Goal: Feedback & Contribution: Leave review/rating

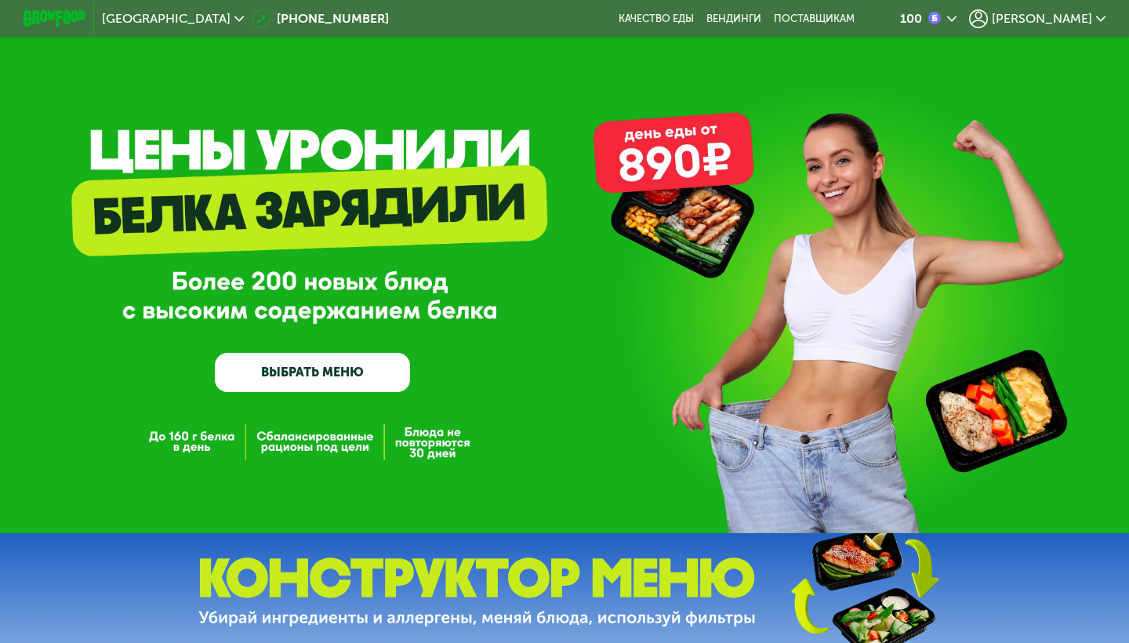
click at [730, 9] on div "Москва [PHONE_NUMBER] Качество еды [PERSON_NAME] поставщикам 100 [PERSON_NAME]" at bounding box center [564, 19] width 1097 height 34
click at [694, 19] on link "Качество еды" at bounding box center [655, 19] width 75 height 13
click at [1065, 13] on span "[PERSON_NAME]" at bounding box center [1041, 19] width 100 height 13
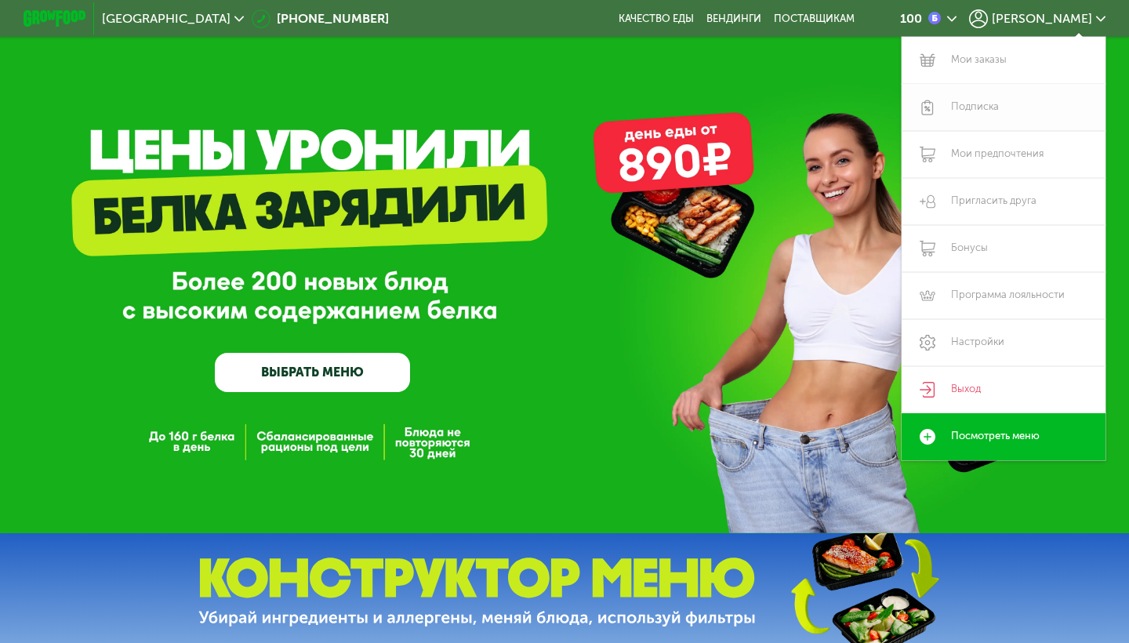
click at [978, 114] on link "Подписка" at bounding box center [1003, 107] width 204 height 47
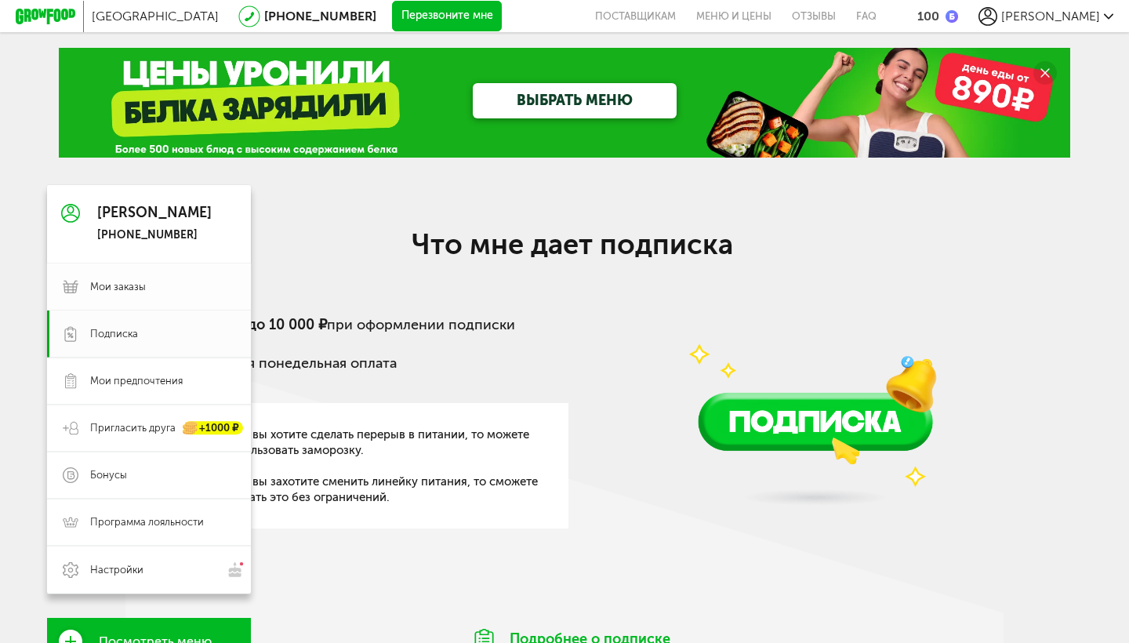
click at [74, 284] on use at bounding box center [71, 287] width 16 height 13
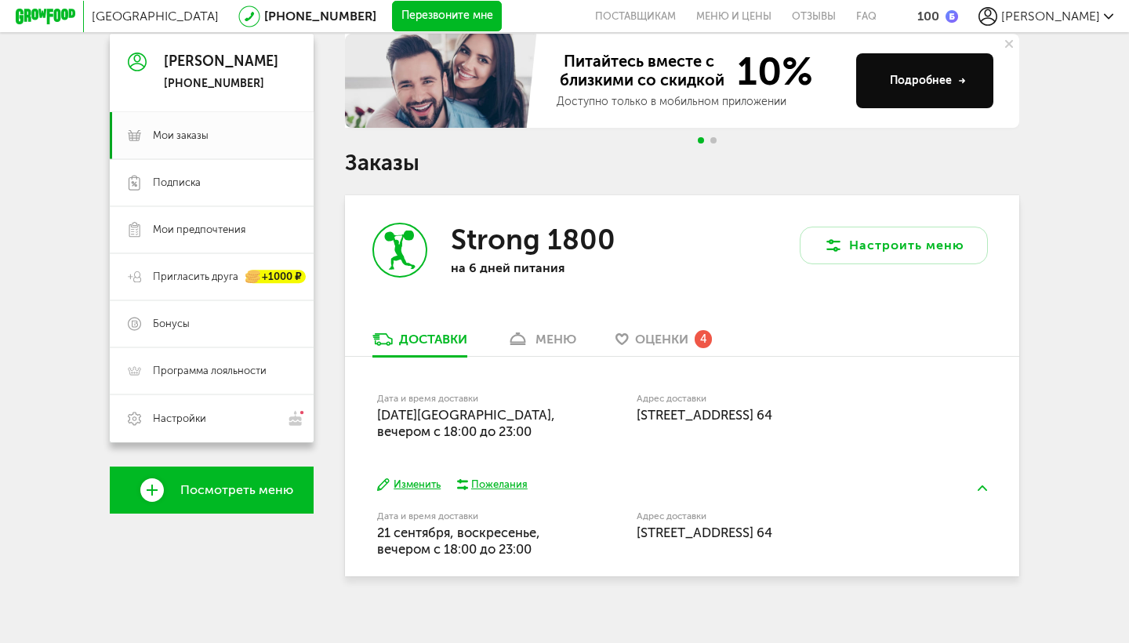
scroll to position [149, 0]
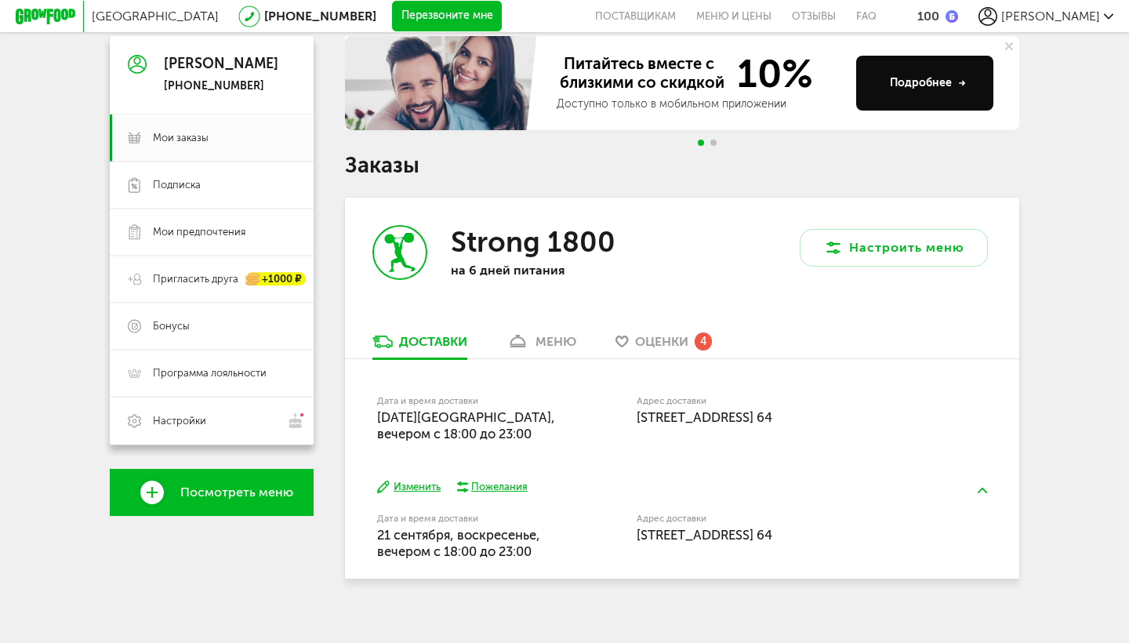
click at [656, 334] on span "Оценки" at bounding box center [661, 341] width 53 height 15
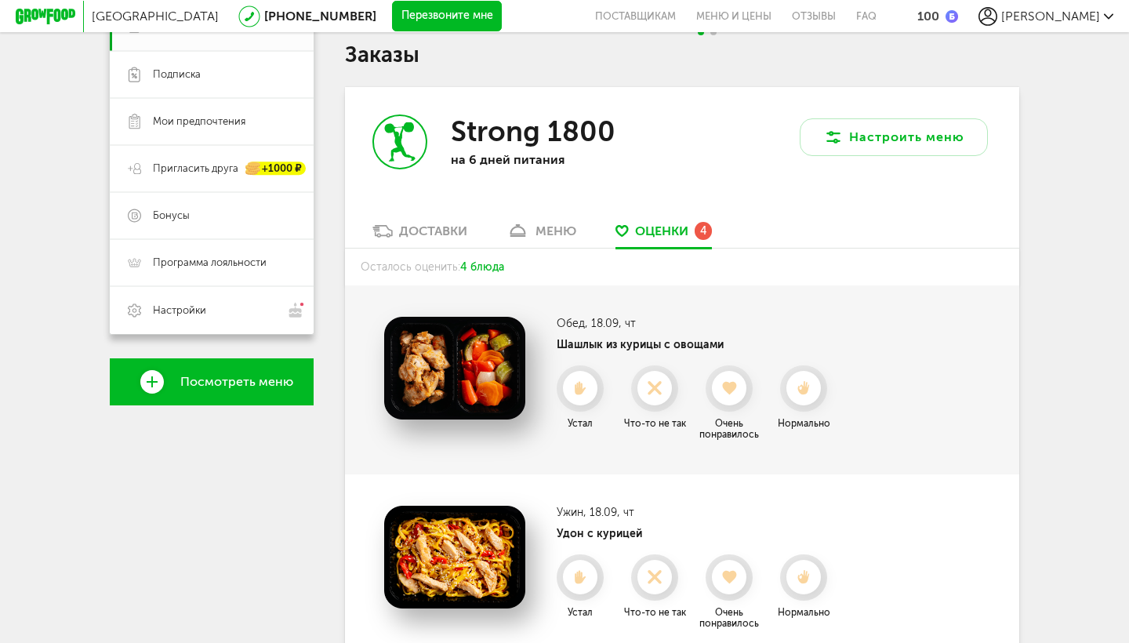
scroll to position [267, 0]
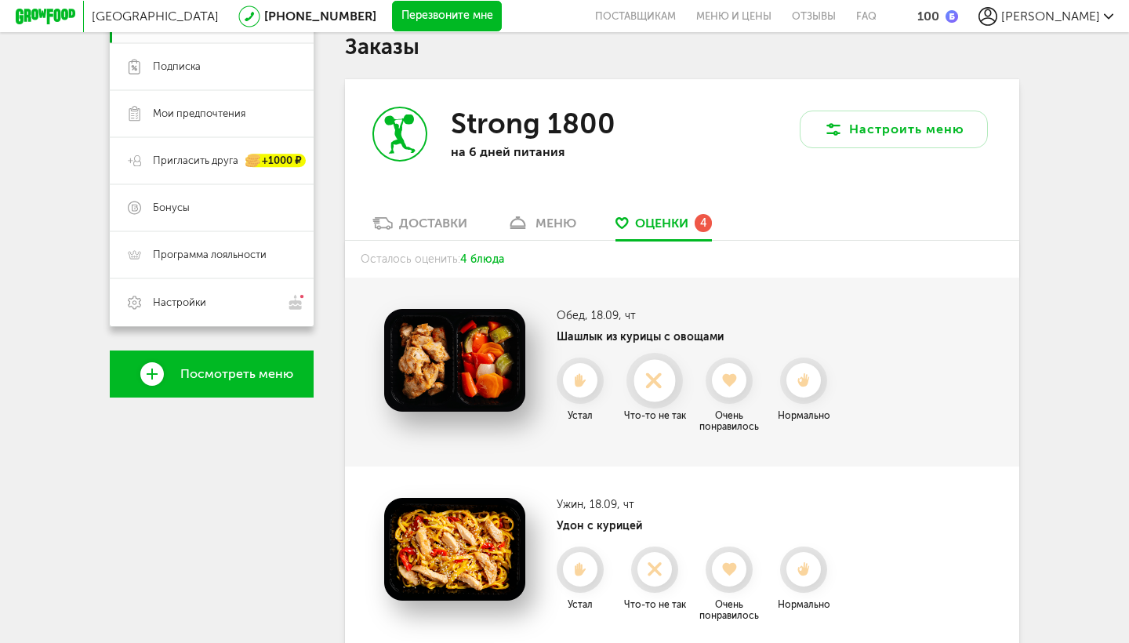
click at [646, 360] on div at bounding box center [654, 381] width 42 height 42
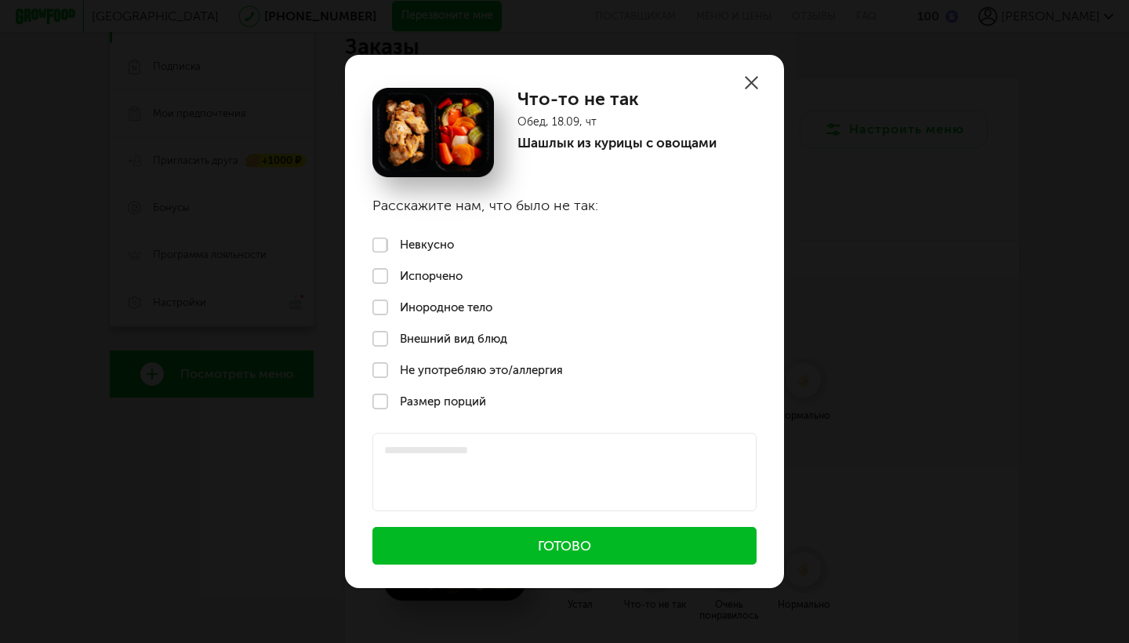
click at [432, 242] on label "Невкусно" at bounding box center [564, 245] width 439 height 31
click at [433, 453] on textarea at bounding box center [564, 472] width 384 height 78
type textarea "*"
type textarea "**********"
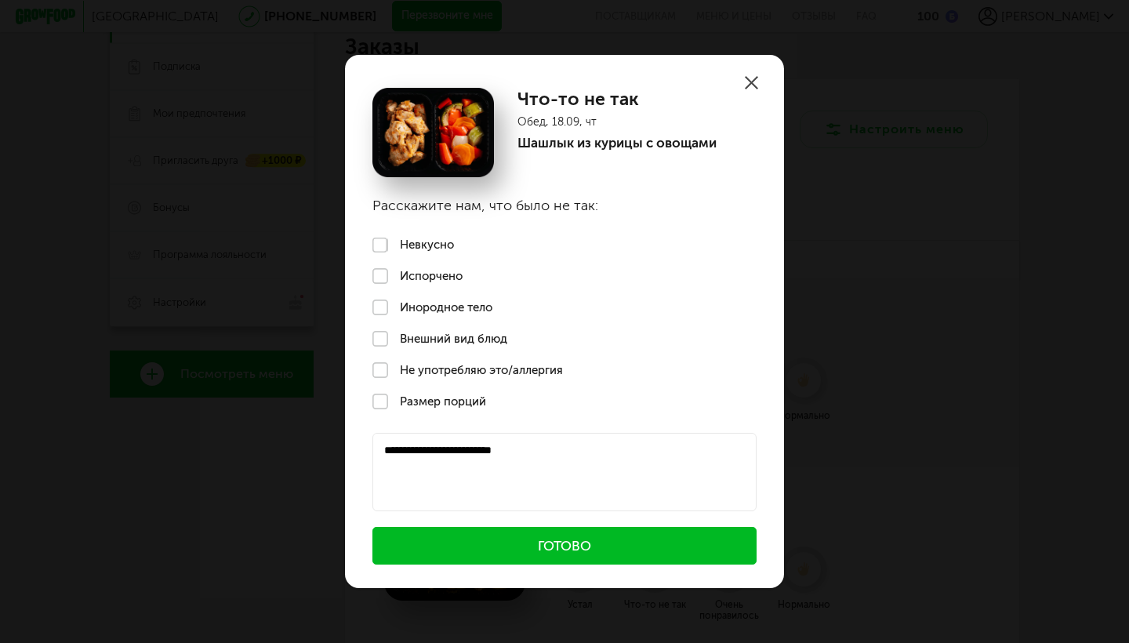
click at [509, 549] on button "Готово" at bounding box center [564, 546] width 384 height 38
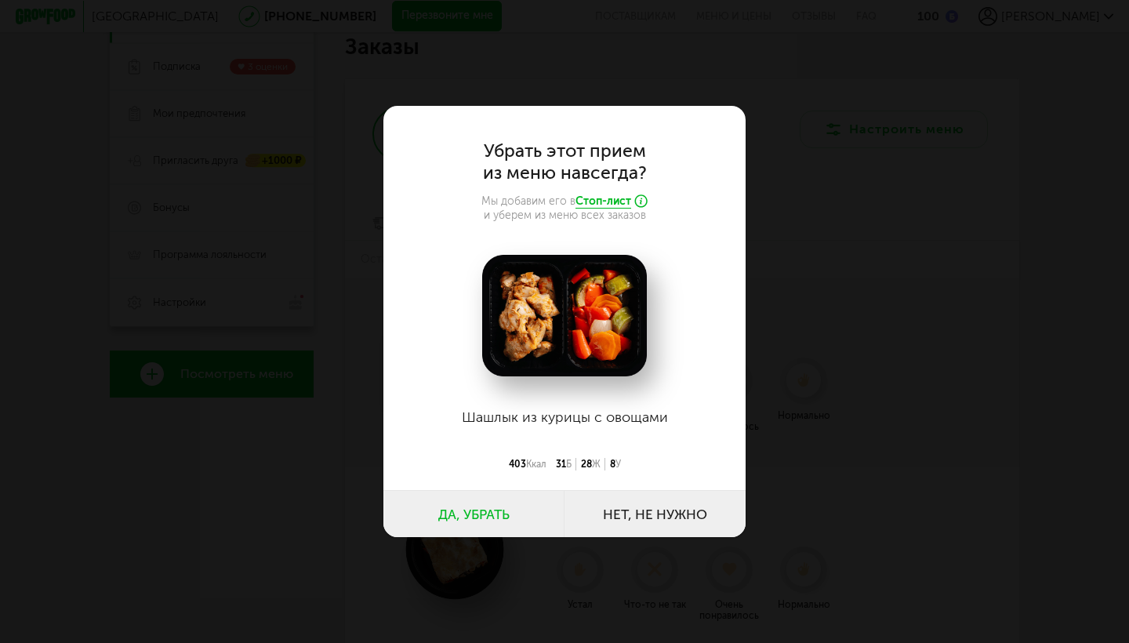
click at [466, 519] on button "Да, убрать" at bounding box center [473, 513] width 181 height 47
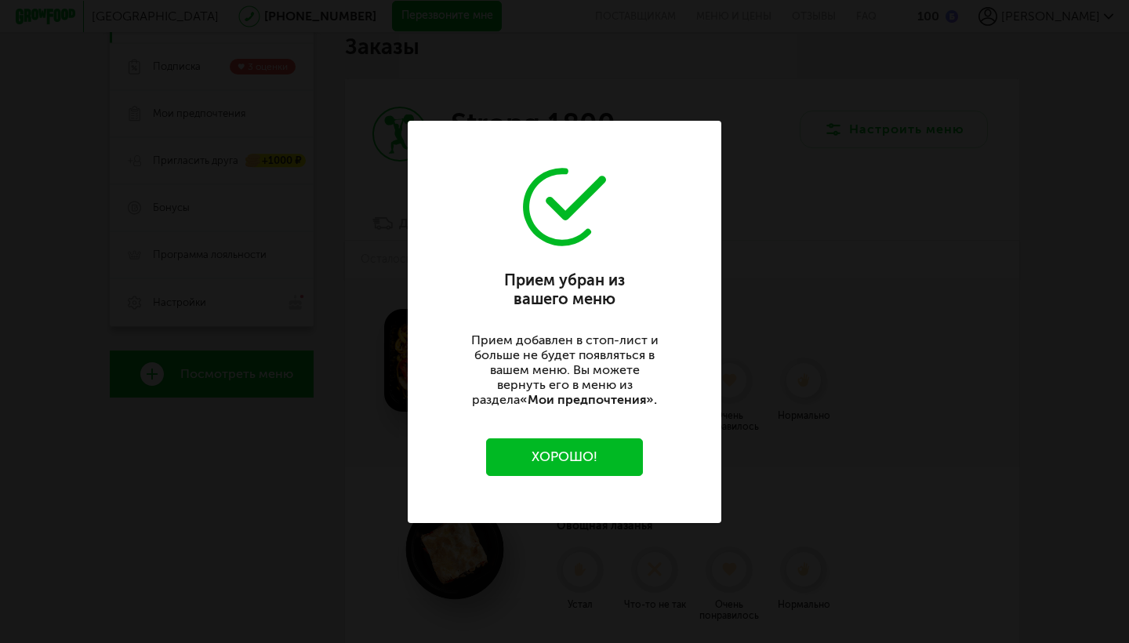
click at [558, 471] on button "Хорошо!" at bounding box center [564, 457] width 157 height 38
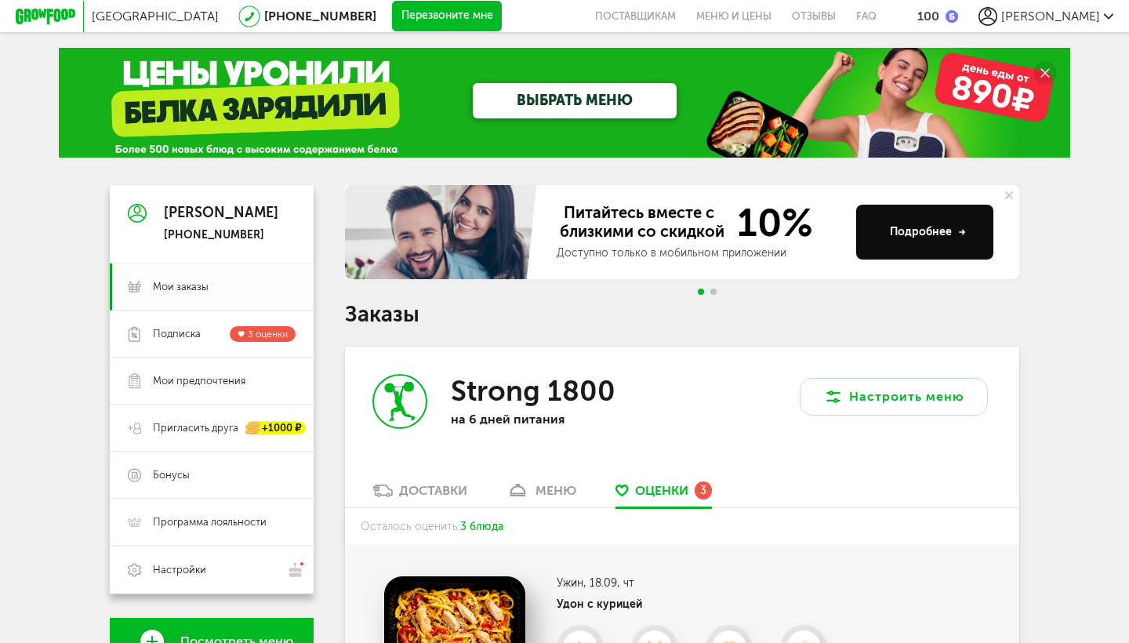
scroll to position [0, 0]
